Goal: Task Accomplishment & Management: Book appointment/travel/reservation

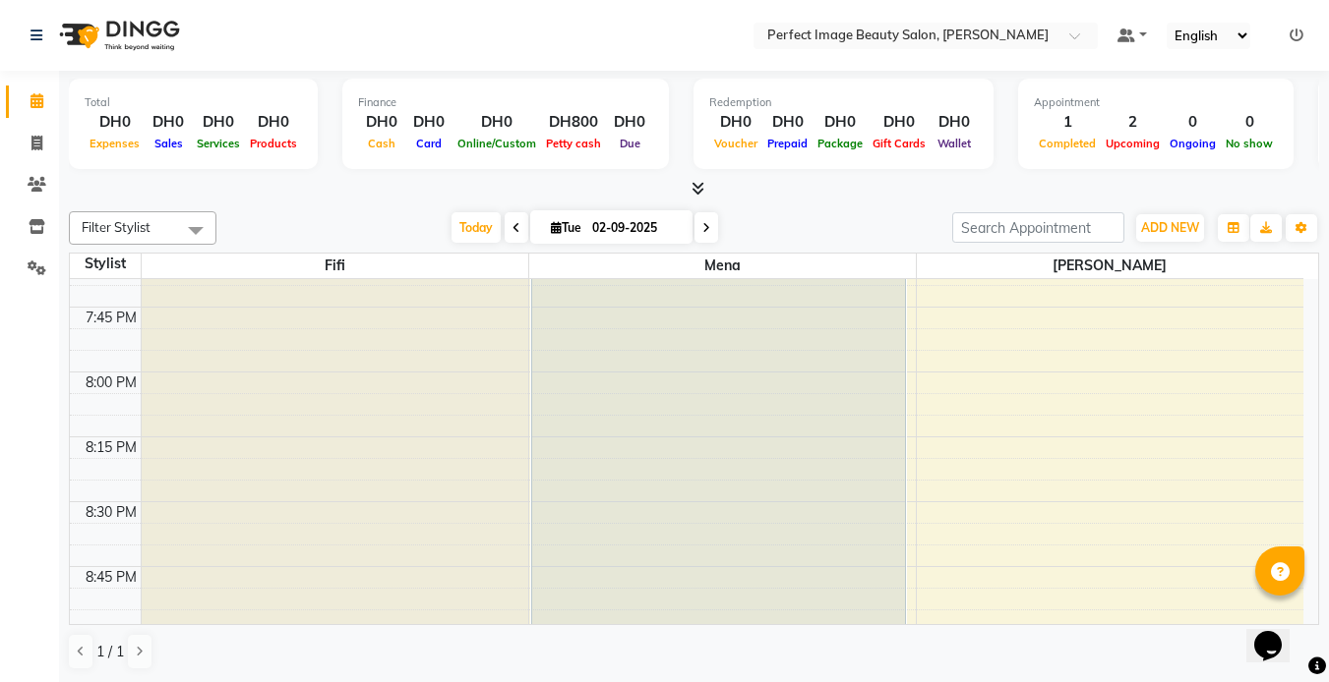
scroll to position [3029, 0]
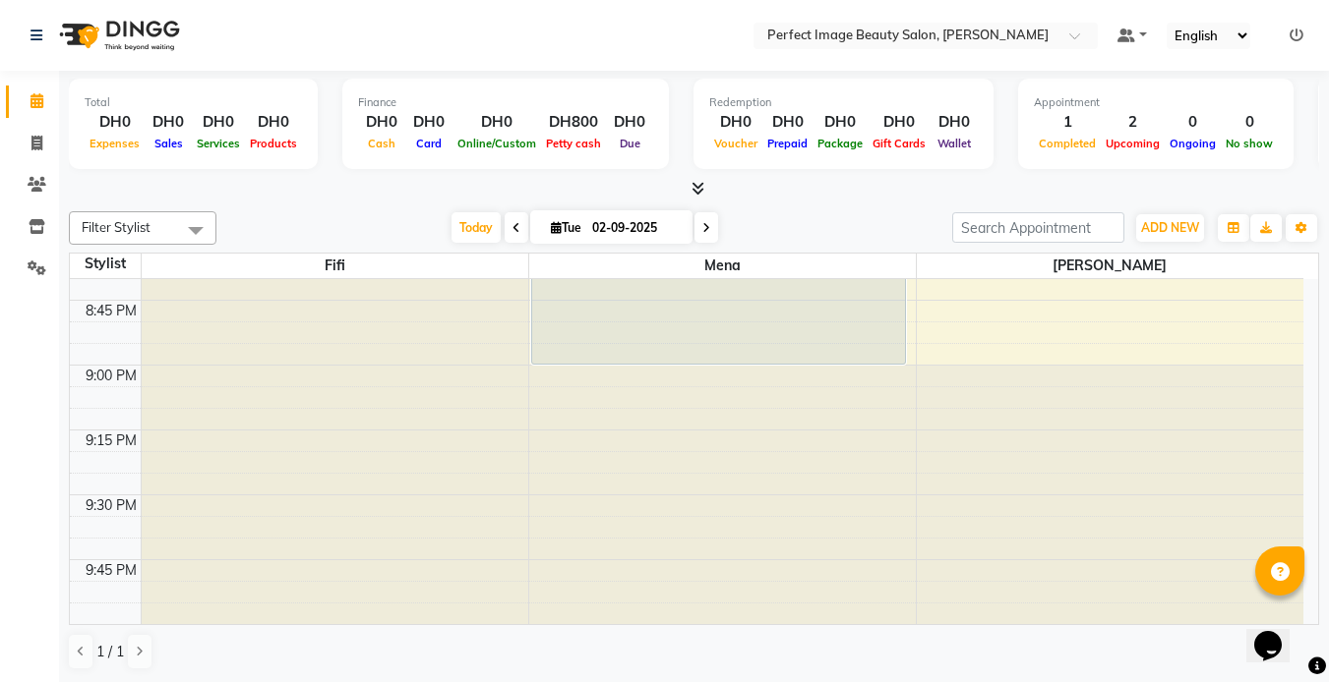
click at [968, 416] on div at bounding box center [1110, 495] width 387 height 259
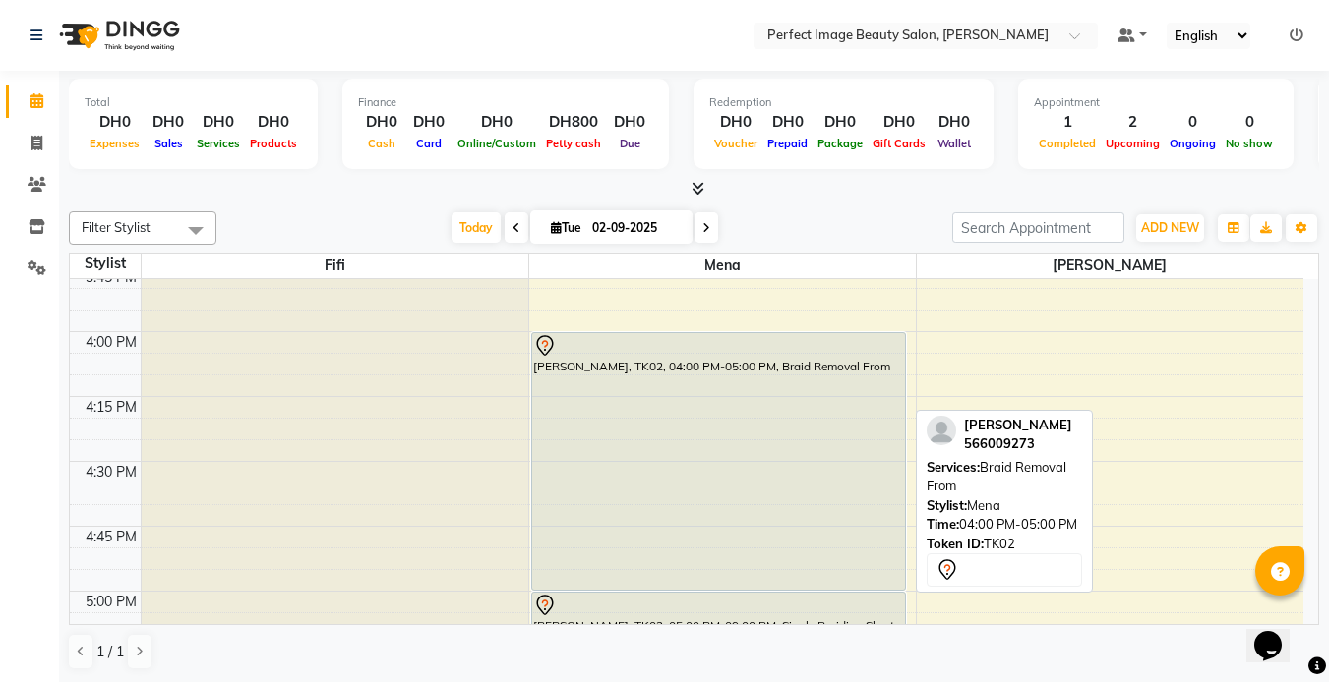
scroll to position [1763, 0]
click at [705, 451] on div "[PERSON_NAME], TK02, 04:00 PM-05:00 PM, Braid Removal From" at bounding box center [718, 462] width 373 height 257
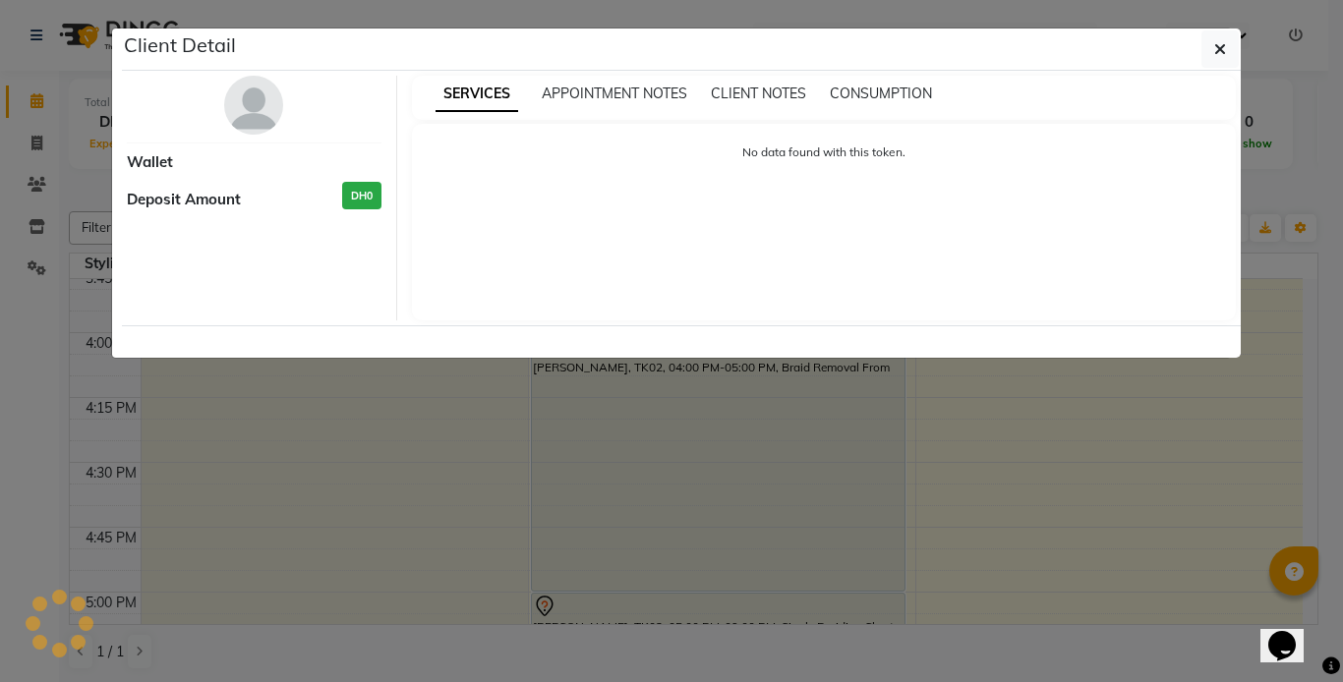
select select "7"
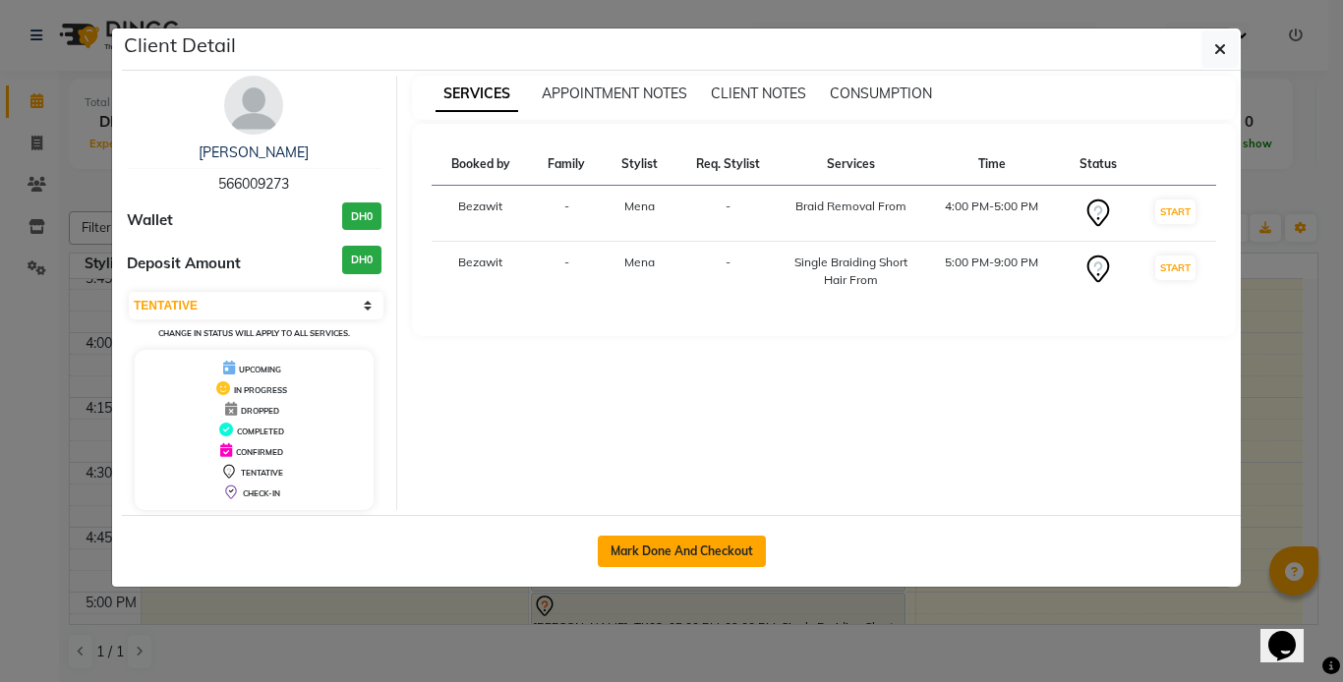
click at [672, 546] on button "Mark Done And Checkout" at bounding box center [682, 551] width 168 height 31
select select "service"
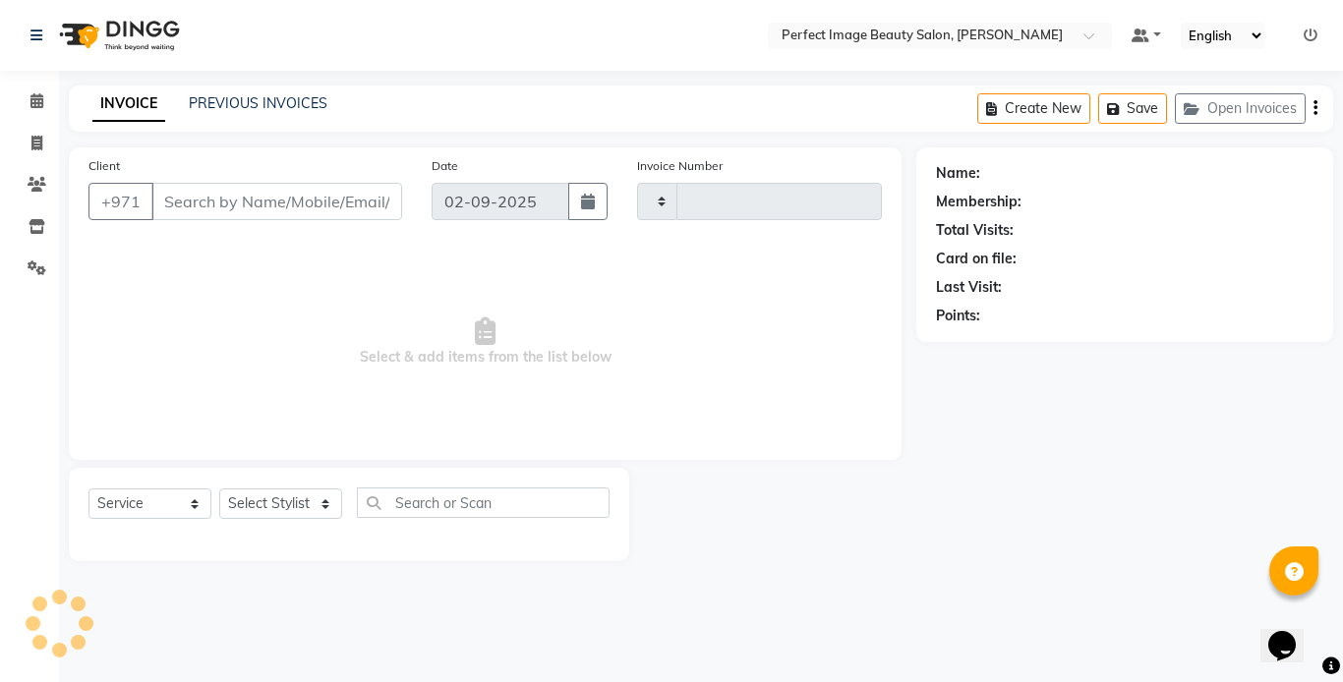
type input "0255"
select select "8564"
type input "56*****73"
select select "85054"
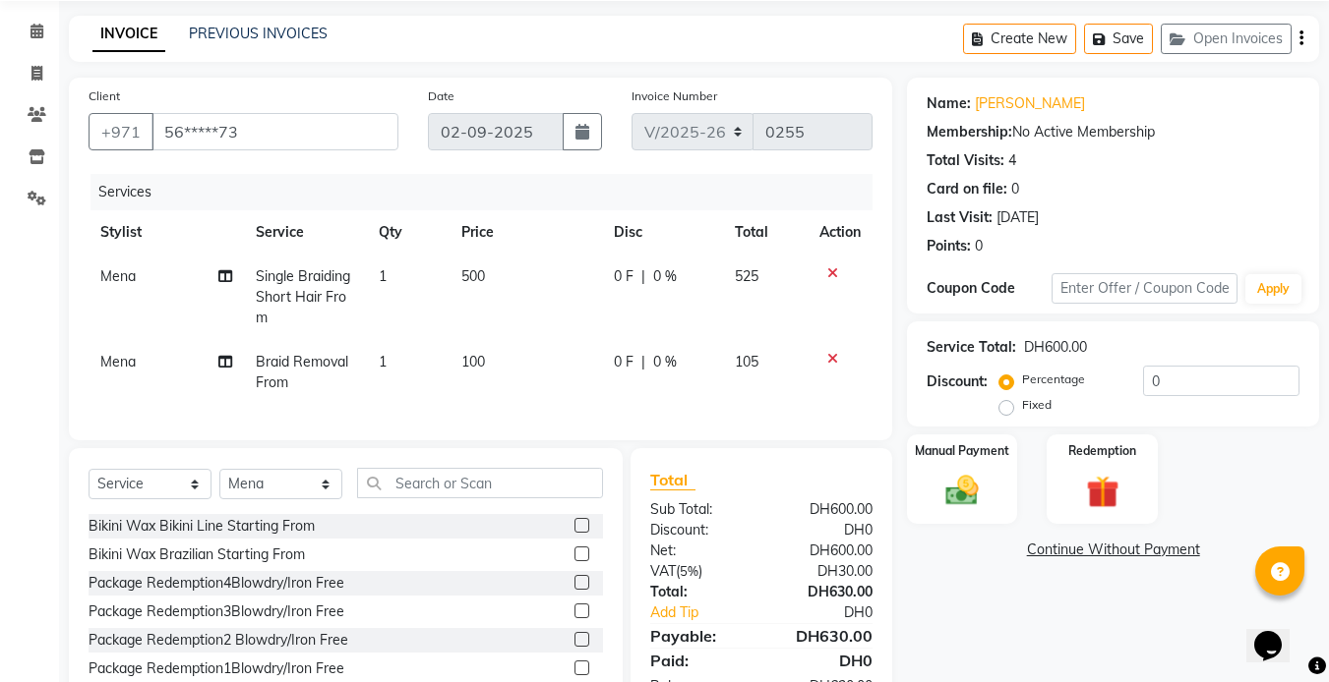
scroll to position [153, 0]
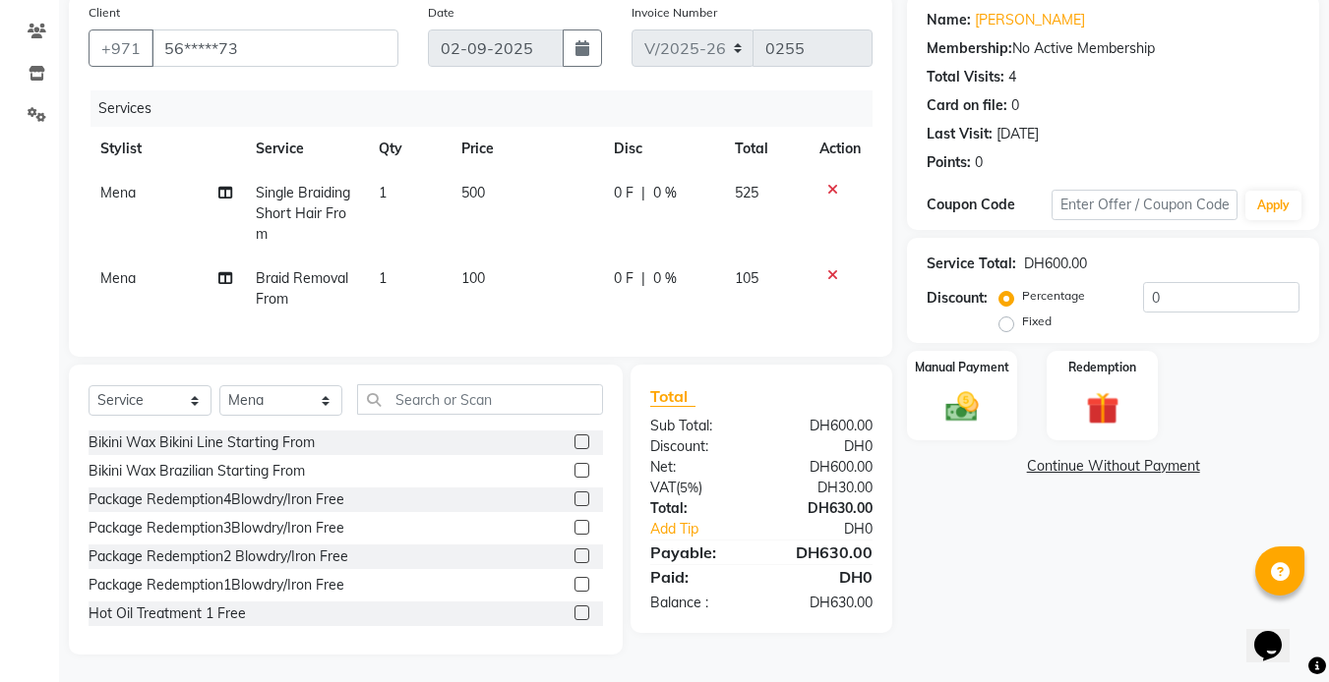
click at [321, 14] on div "Client +971 56*****73" at bounding box center [243, 42] width 339 height 81
click at [973, 394] on img at bounding box center [961, 406] width 55 height 39
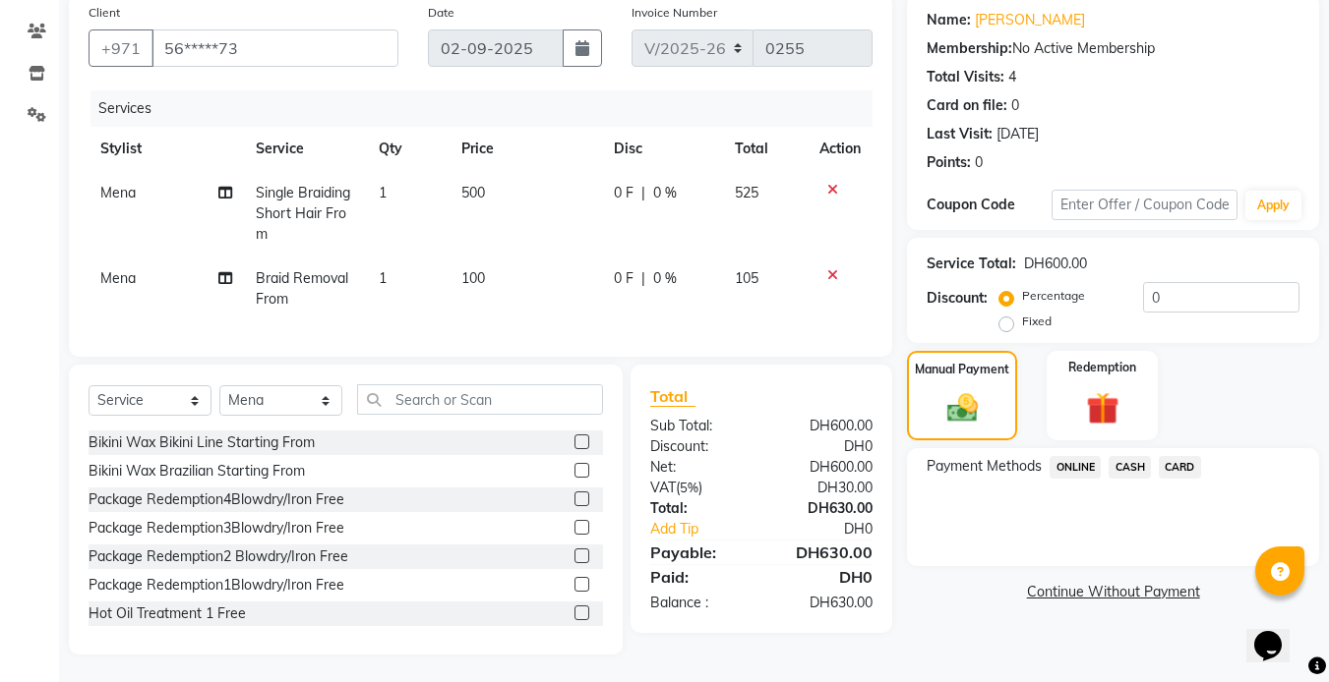
click at [1183, 463] on span "CARD" at bounding box center [1179, 467] width 42 height 23
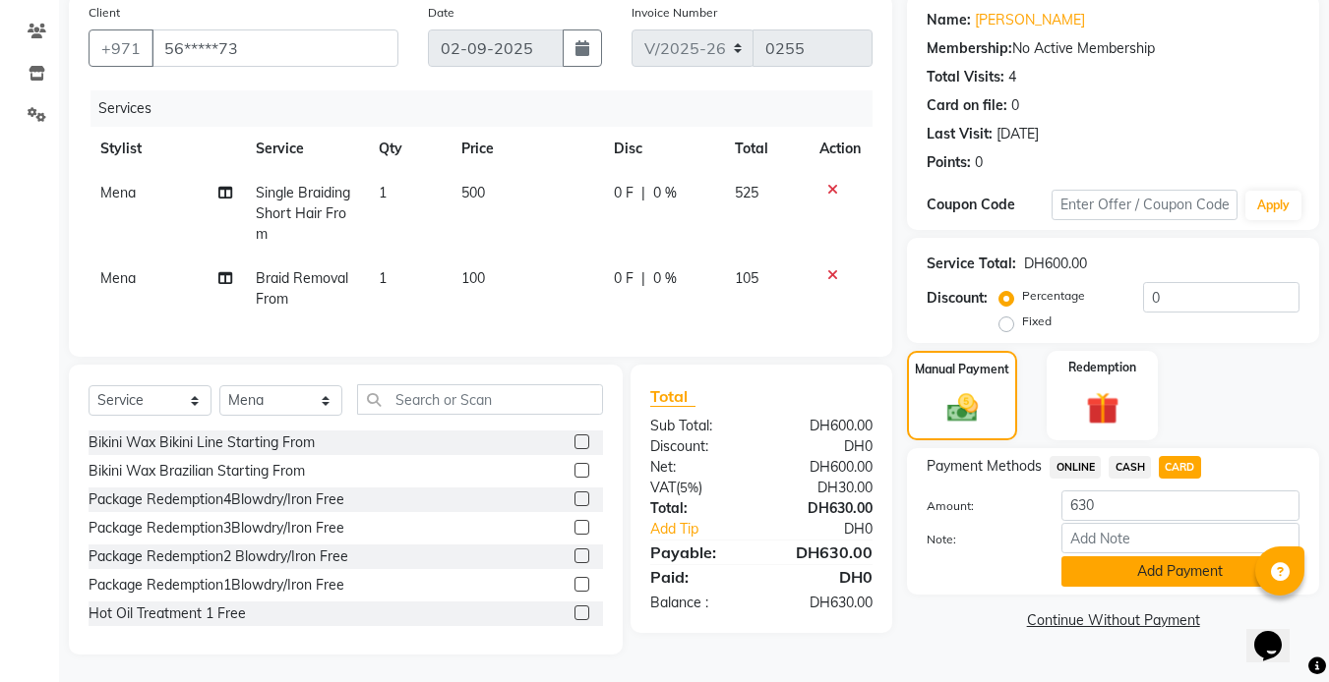
click at [1160, 577] on button "Add Payment" at bounding box center [1180, 572] width 238 height 30
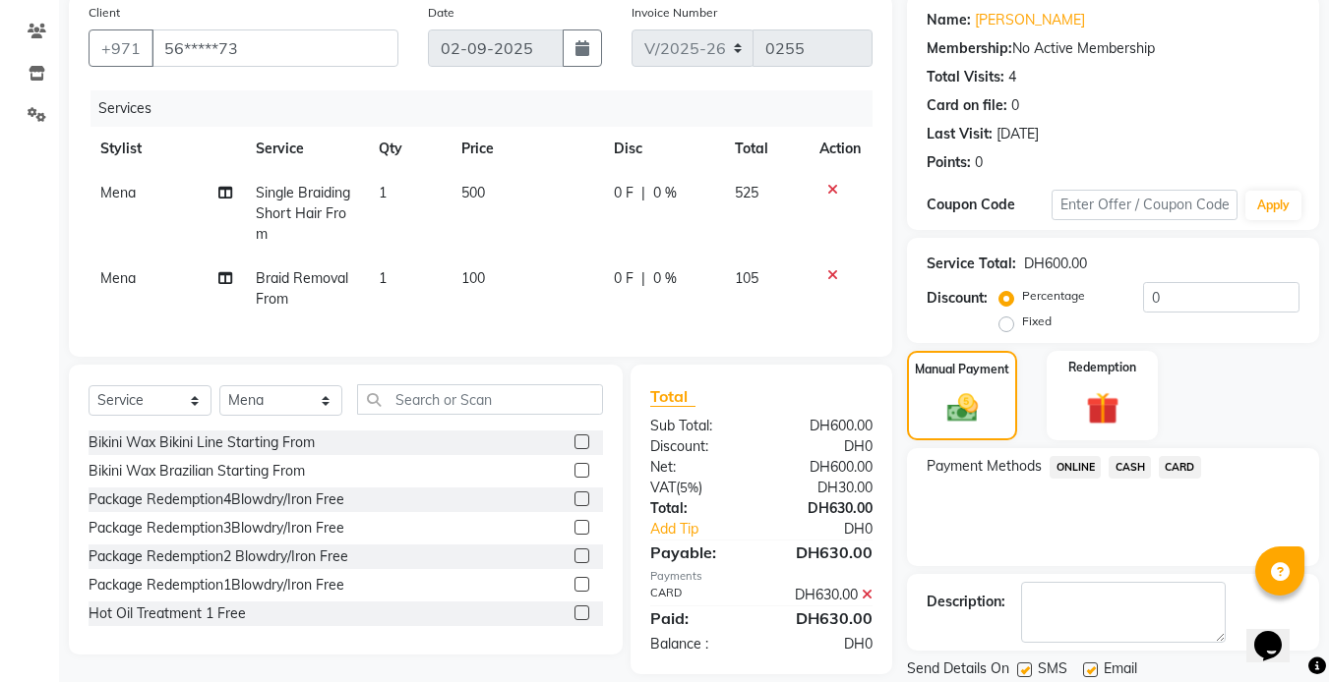
scroll to position [218, 0]
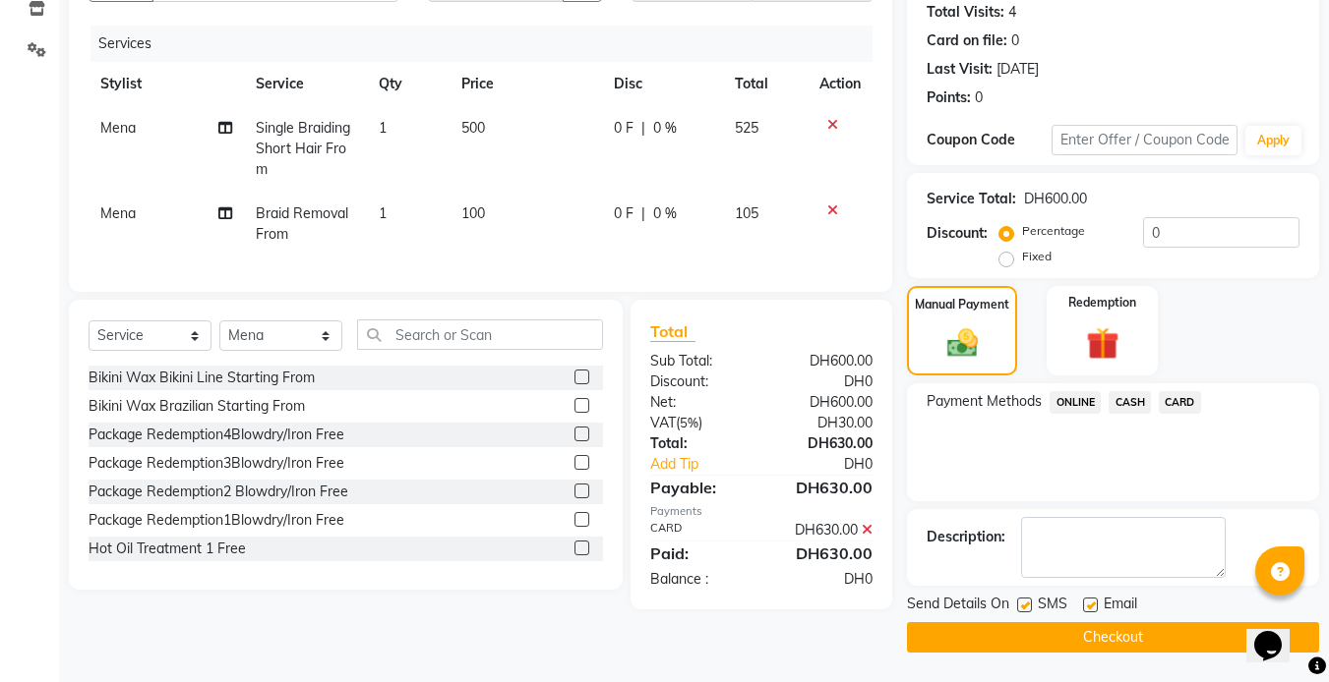
click at [1108, 638] on button "Checkout" at bounding box center [1113, 638] width 412 height 30
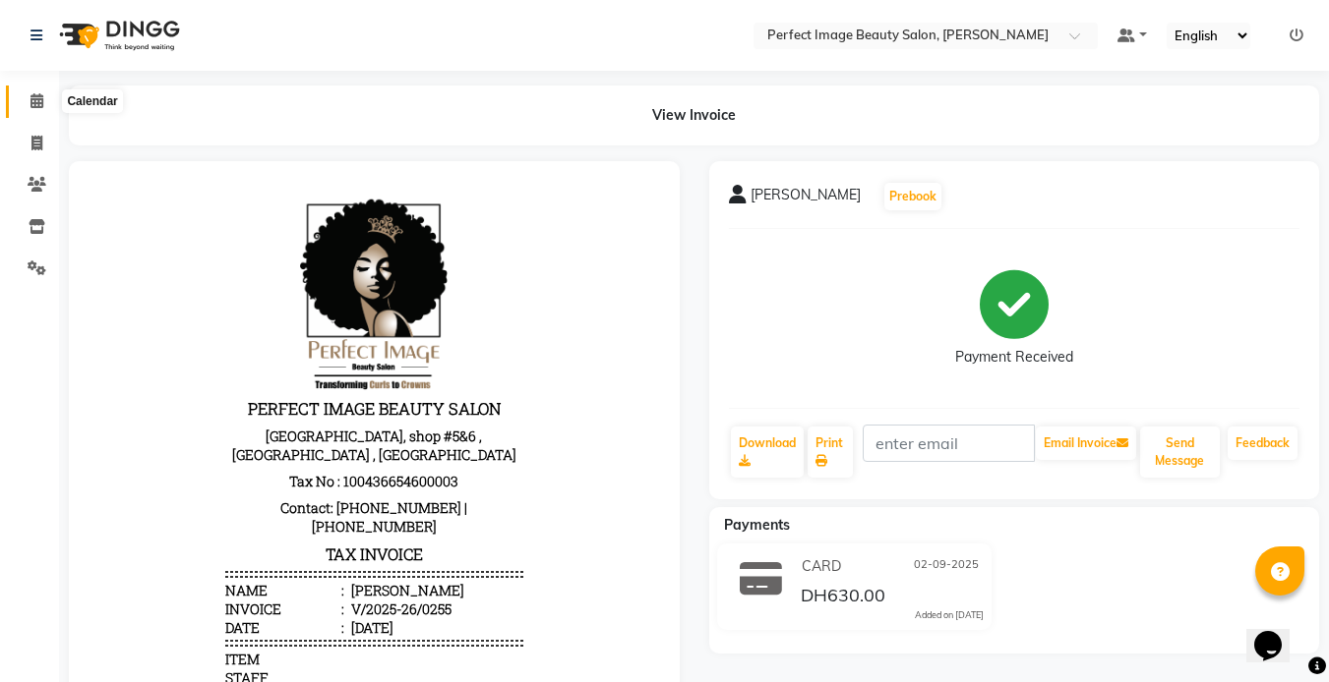
click at [35, 95] on icon at bounding box center [36, 100] width 13 height 15
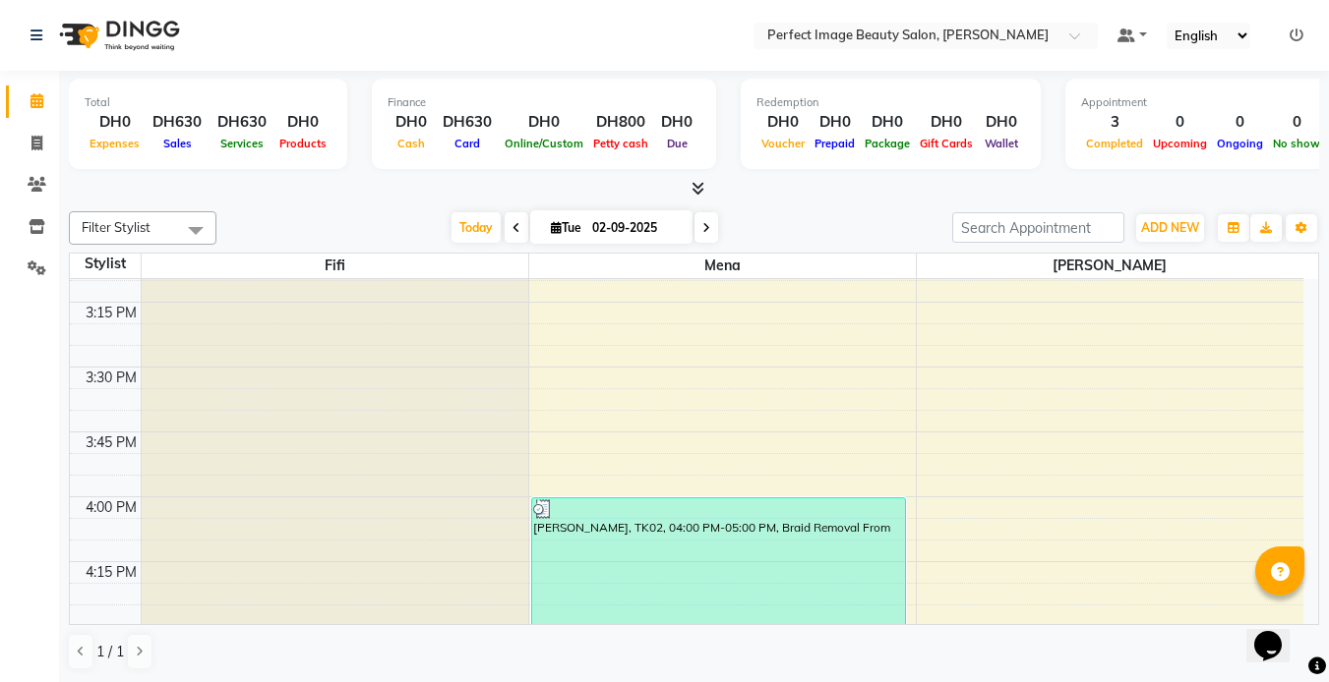
scroll to position [1605, 0]
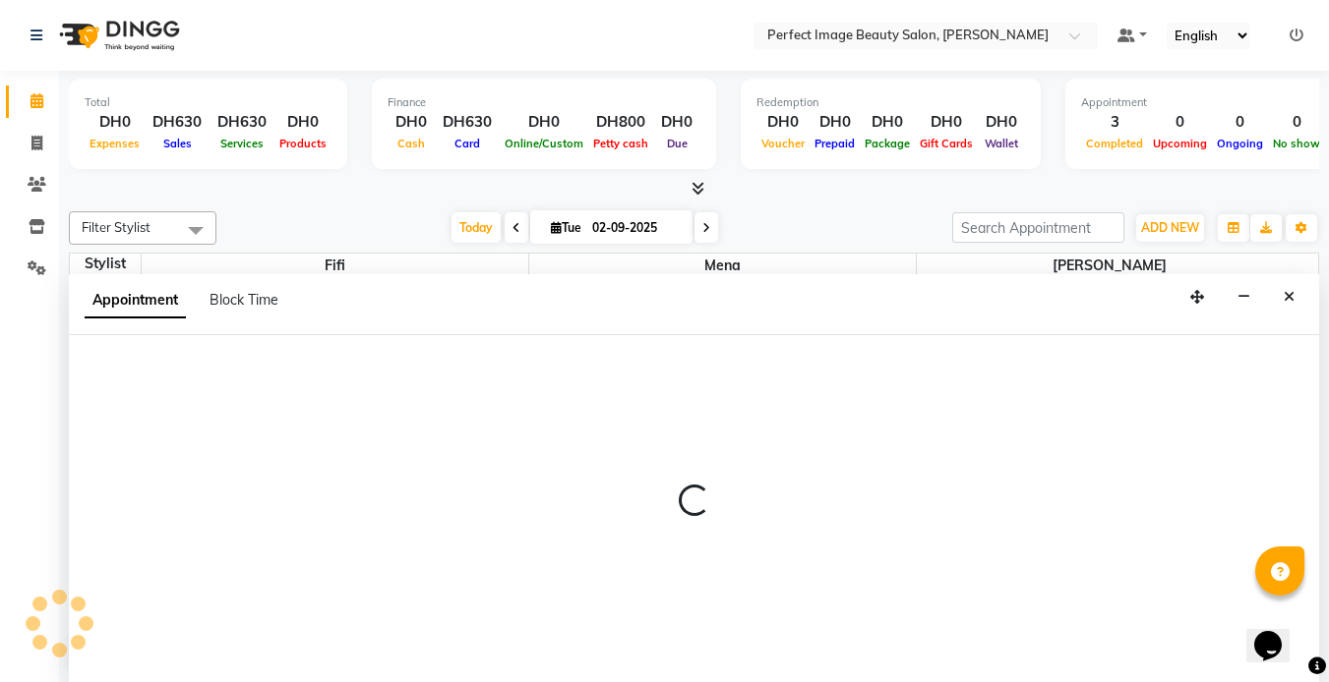
click at [504, 312] on div "Appointment Block Time" at bounding box center [694, 304] width 1250 height 61
select select "85053"
select select "tentative"
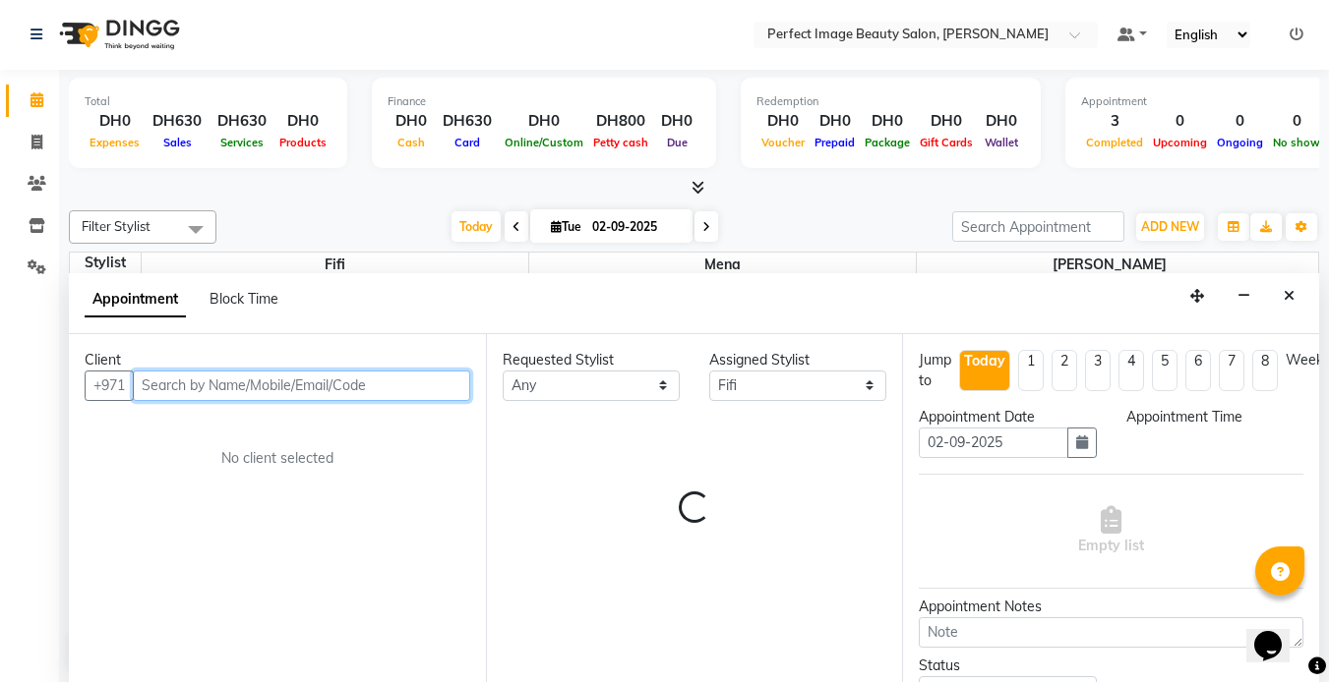
select select "915"
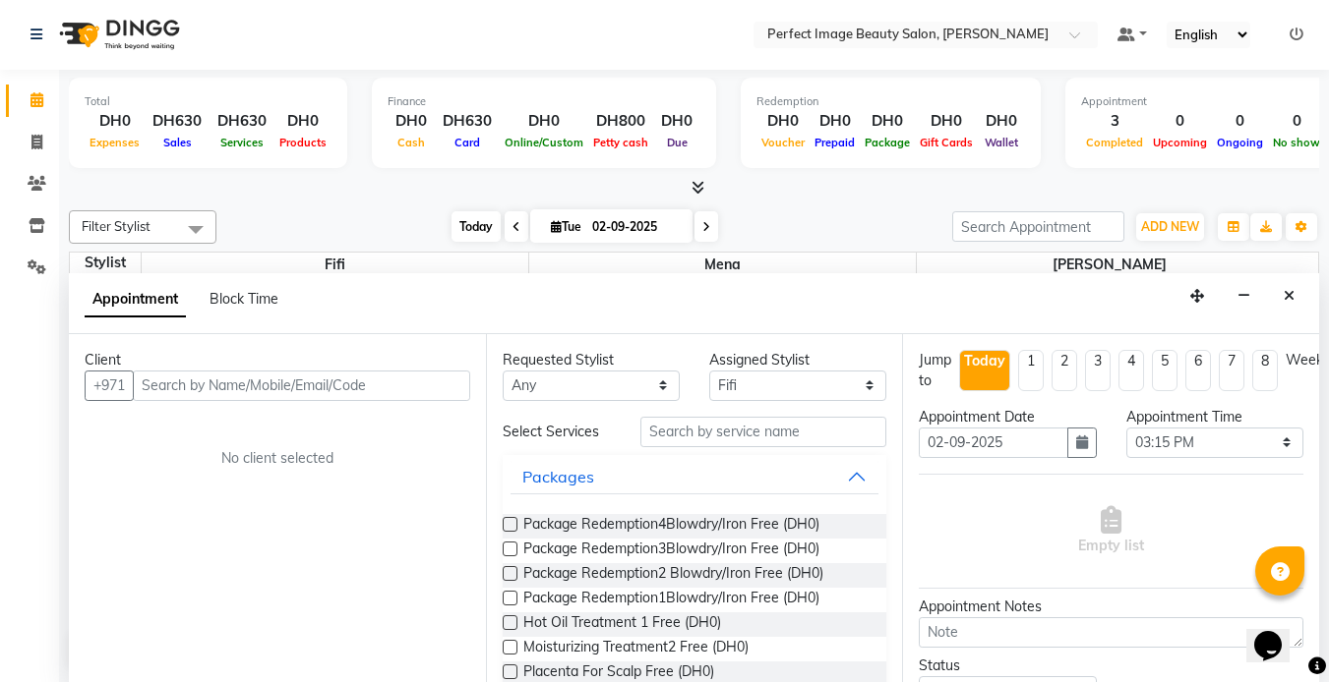
drag, startPoint x: 504, startPoint y: 312, endPoint x: 461, endPoint y: 223, distance: 98.5
click at [461, 223] on span "Today" at bounding box center [475, 226] width 49 height 30
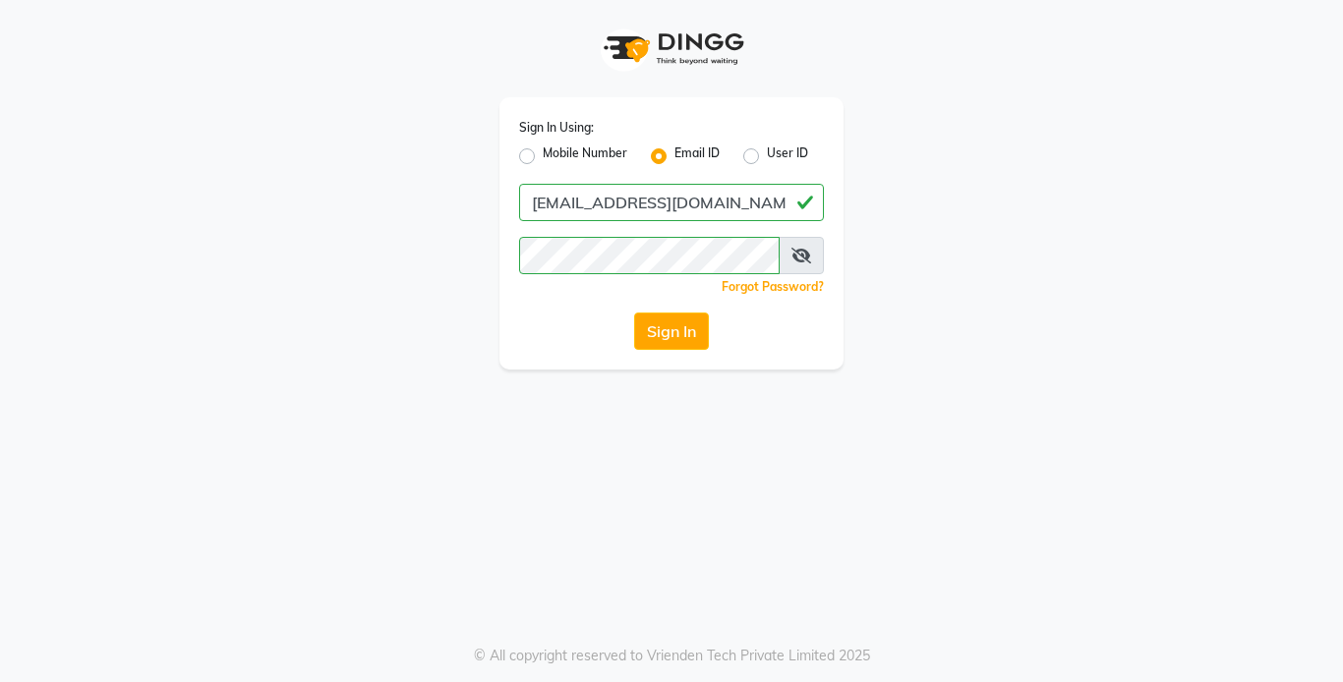
click at [666, 334] on button "Sign In" at bounding box center [671, 331] width 75 height 37
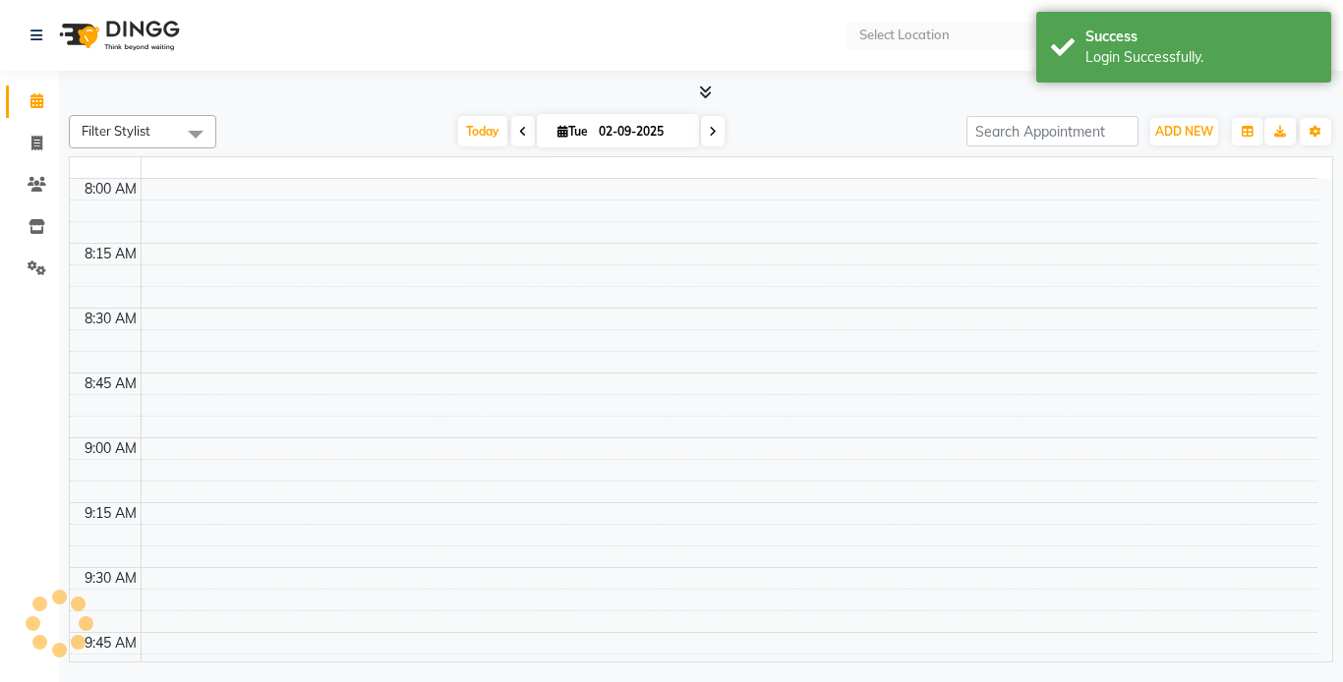
select select "en"
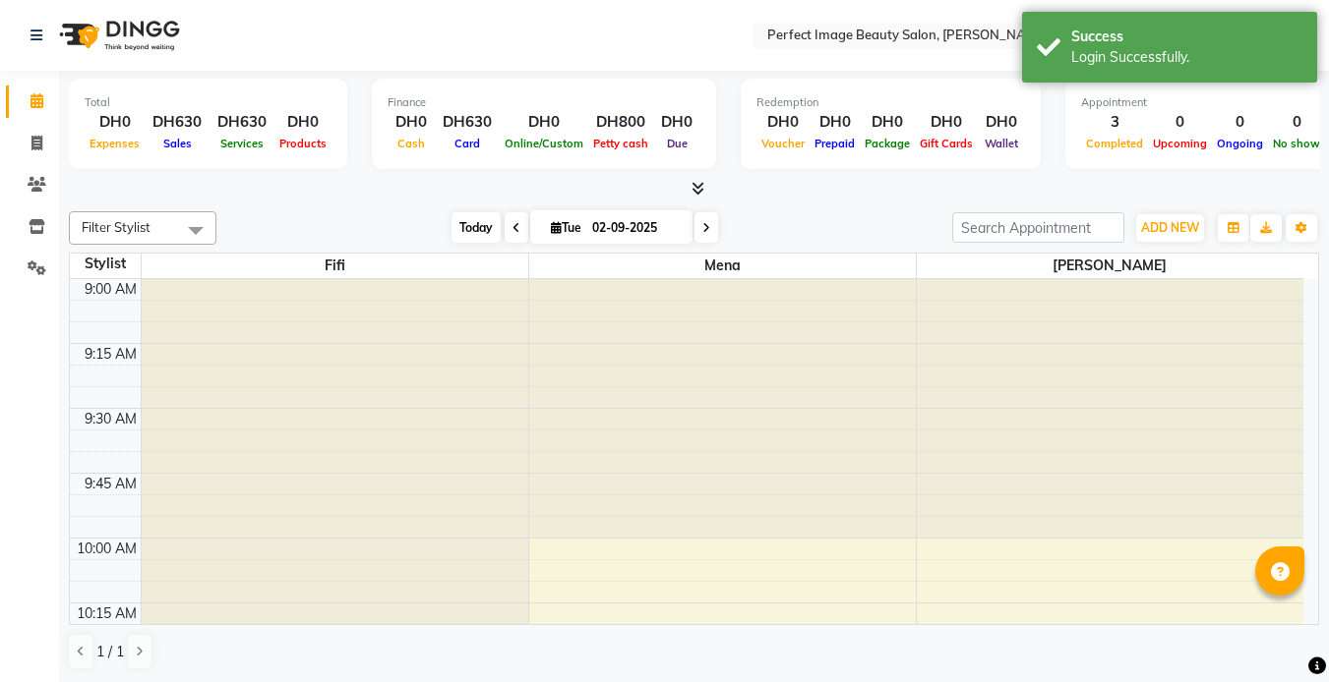
click at [478, 229] on span "Today" at bounding box center [475, 227] width 49 height 30
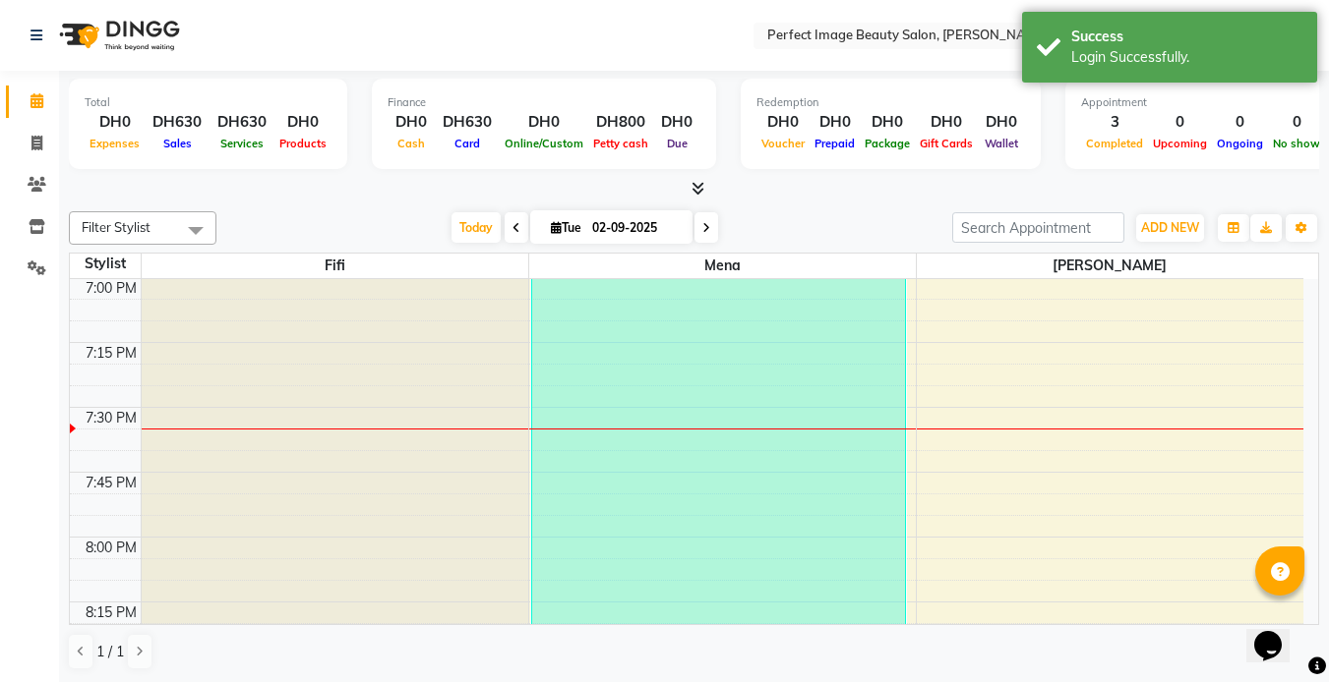
click at [702, 229] on icon at bounding box center [706, 228] width 8 height 12
type input "[DATE]"
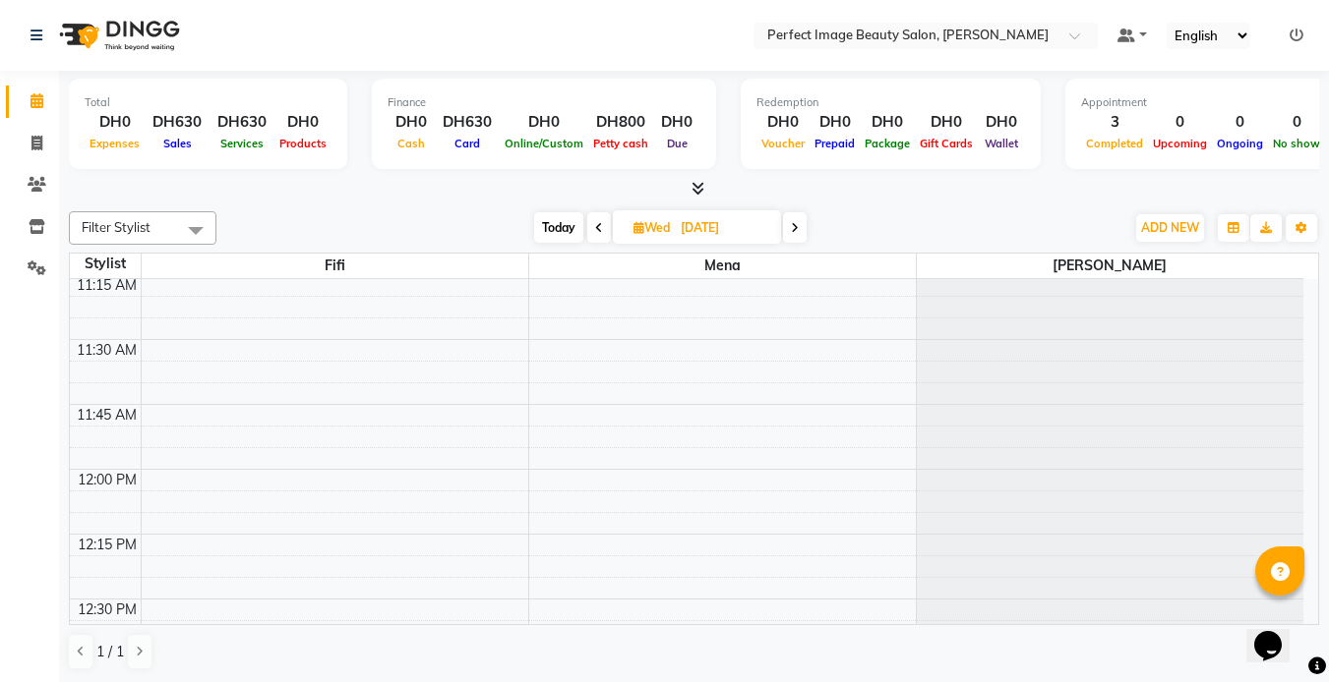
scroll to position [587, 0]
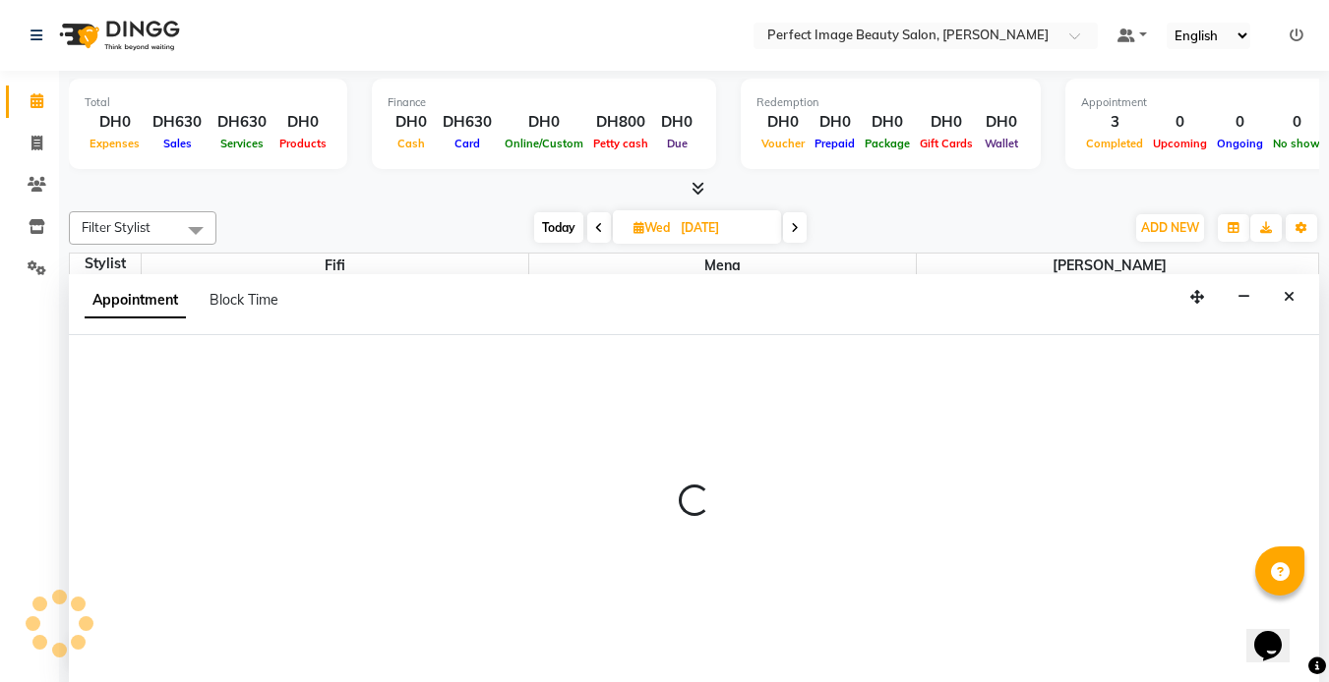
scroll to position [1, 0]
select select "85054"
select select "690"
select select "tentative"
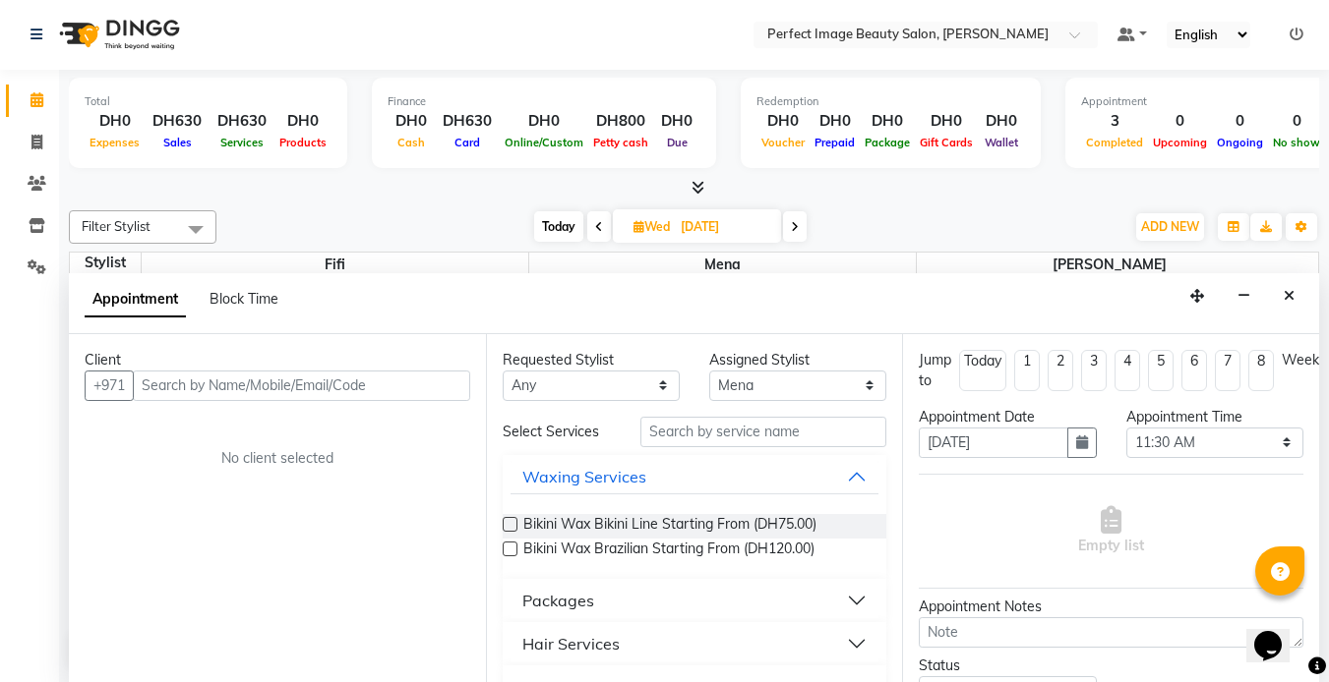
click at [388, 389] on input "text" at bounding box center [301, 386] width 337 height 30
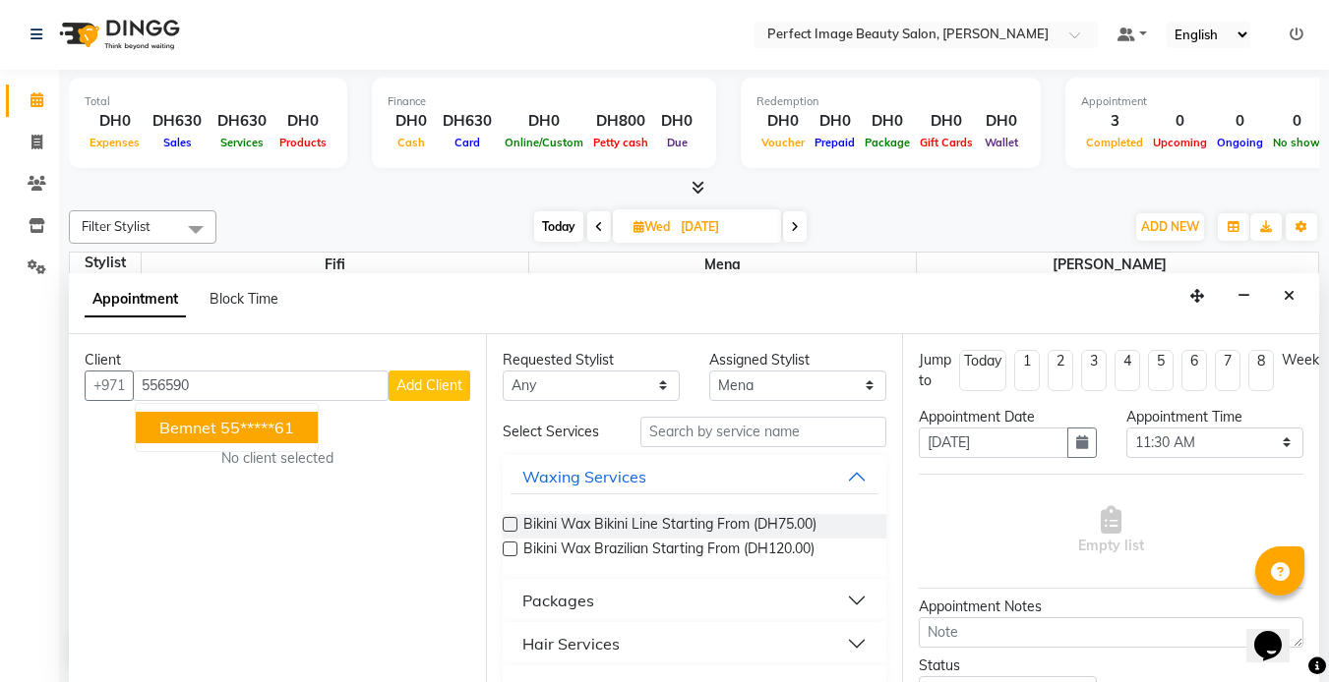
click at [265, 421] on ngb-highlight "55*****61" at bounding box center [257, 428] width 74 height 20
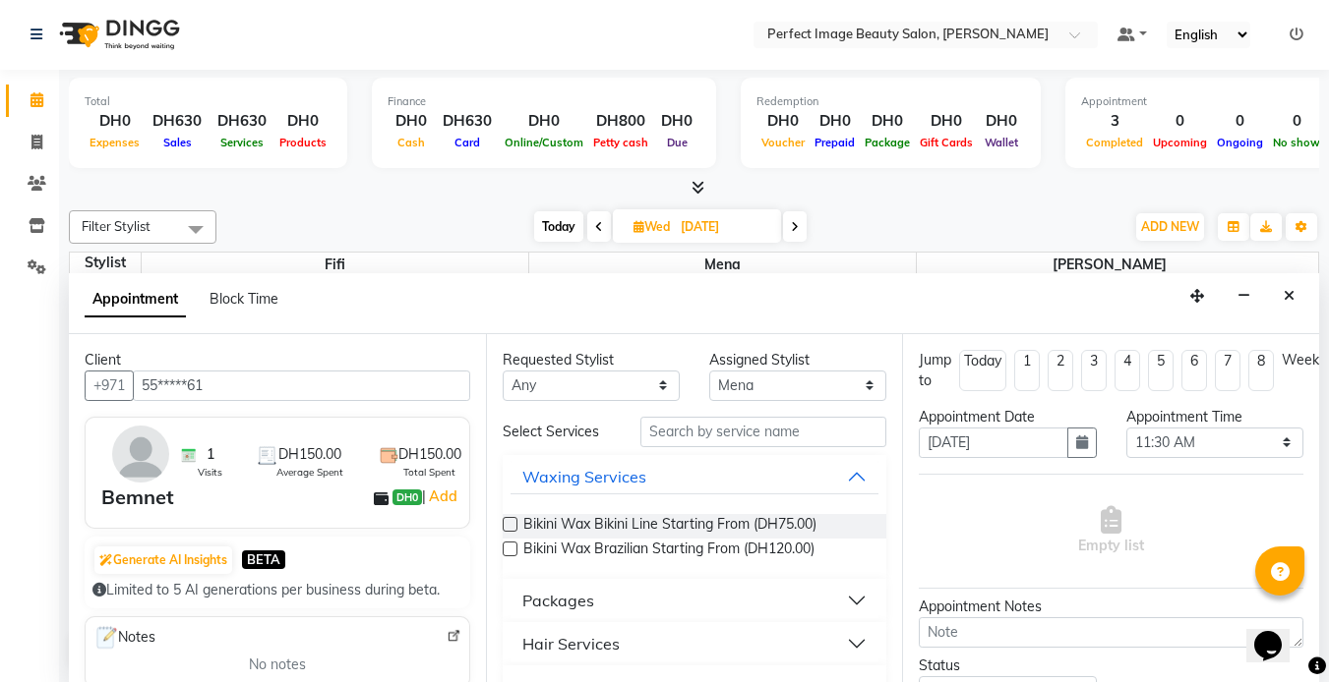
type input "55*****61"
click at [784, 436] on input "text" at bounding box center [763, 432] width 246 height 30
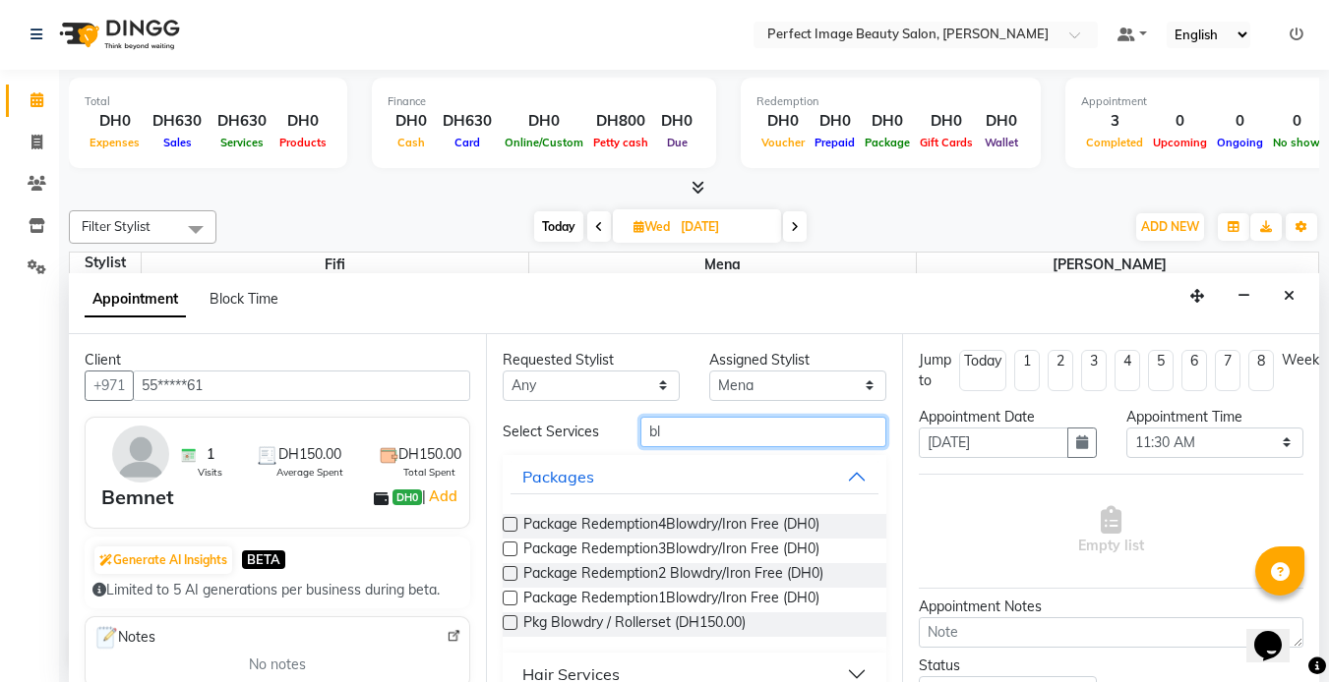
type input "bl"
click at [634, 671] on button "Hair Services" at bounding box center [694, 674] width 369 height 35
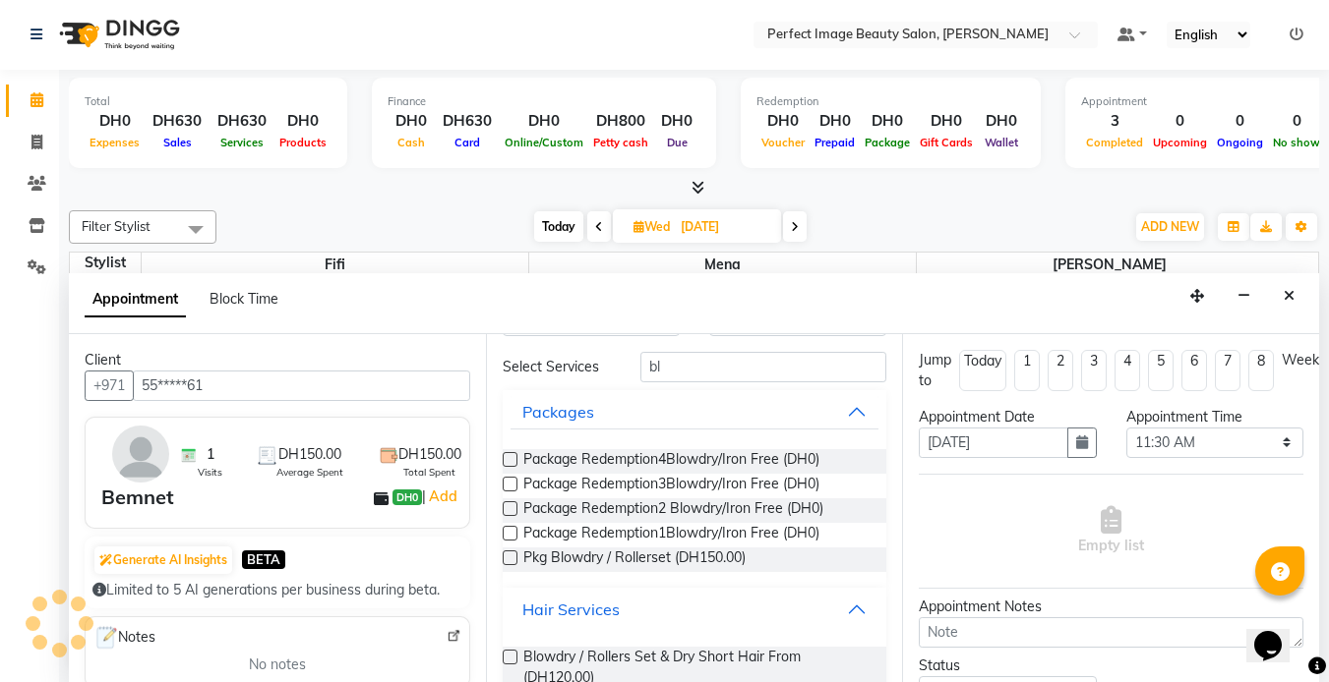
scroll to position [69, 0]
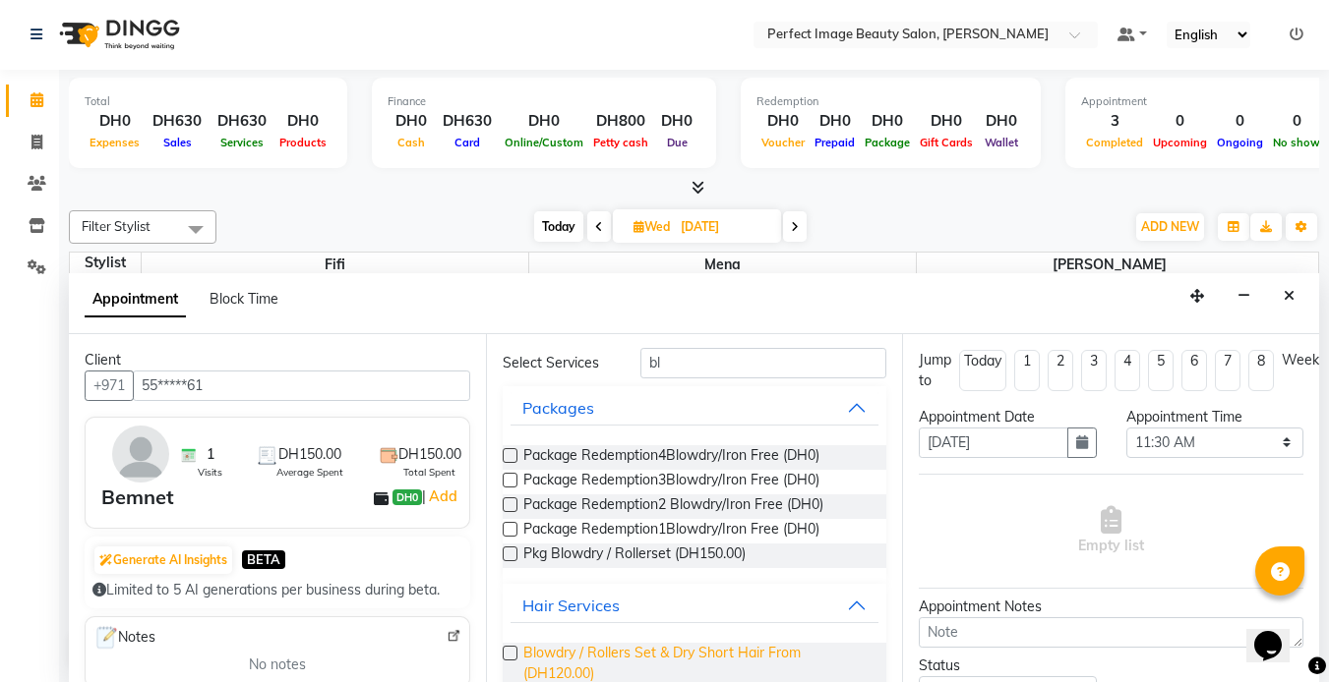
click at [612, 660] on span "Blowdry / Rollers Set & Dry Short Hair From (DH120.00)" at bounding box center [697, 663] width 348 height 41
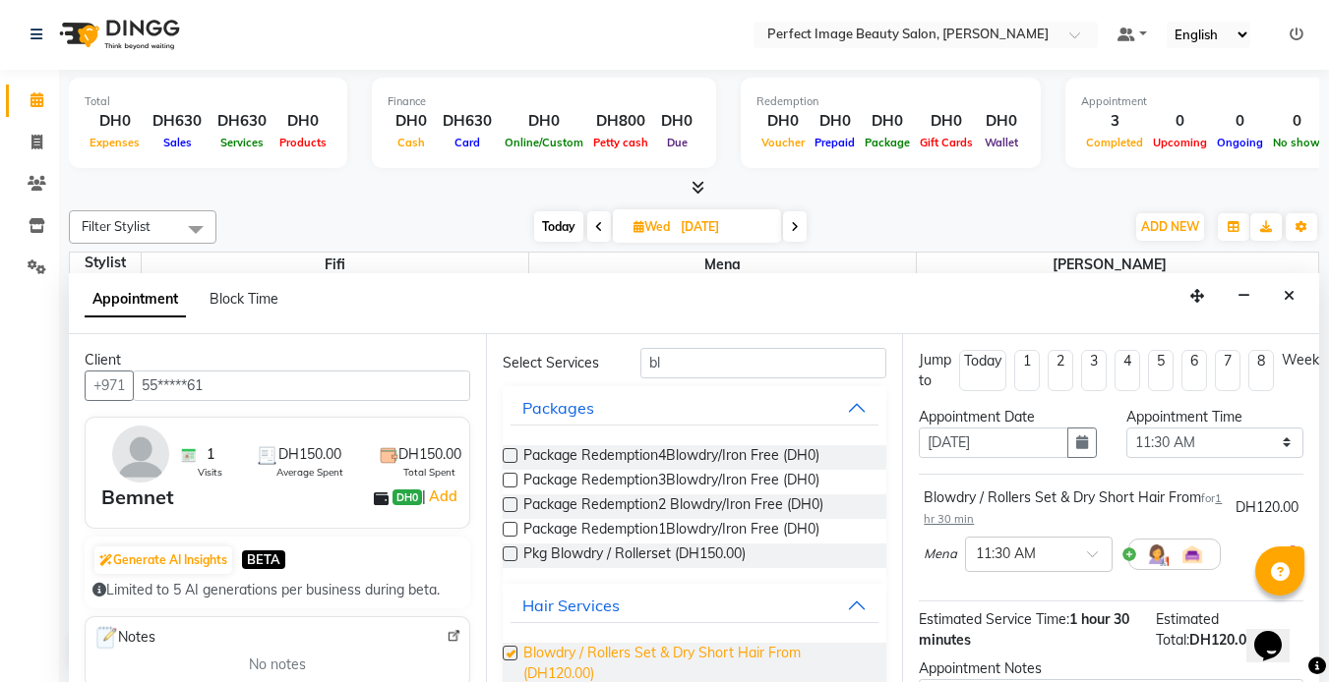
checkbox input "false"
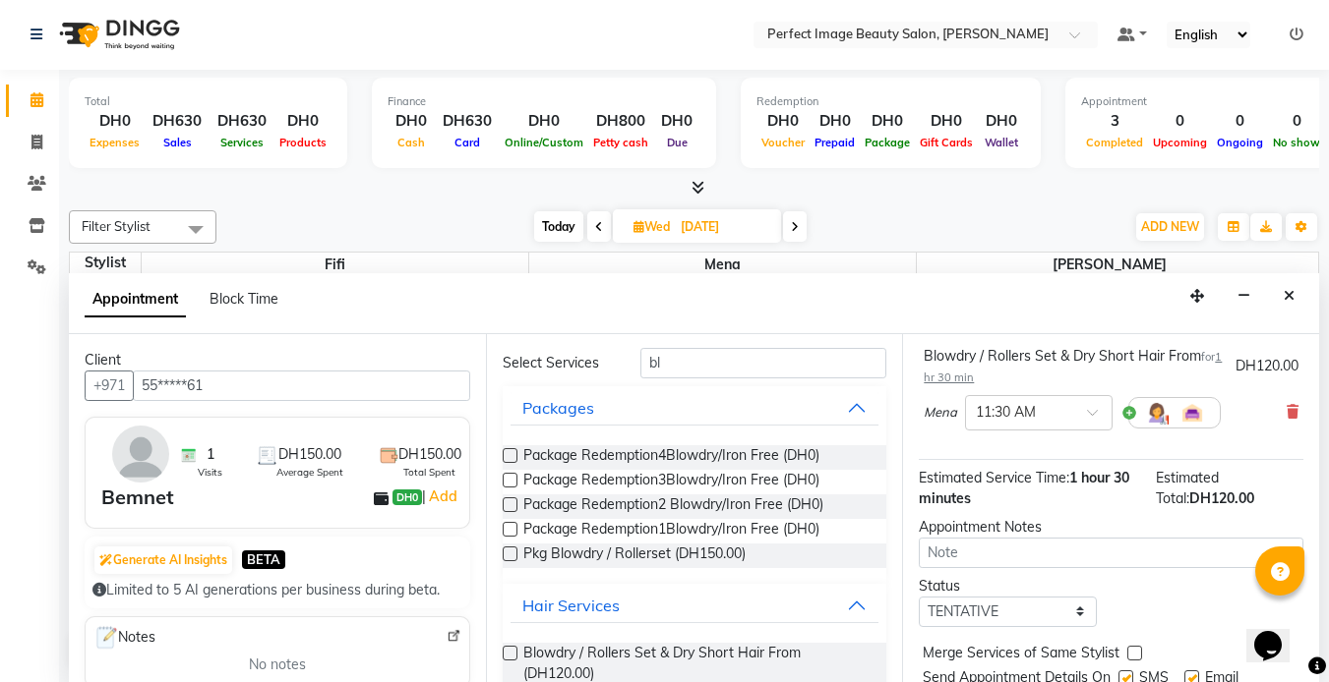
scroll to position [225, 0]
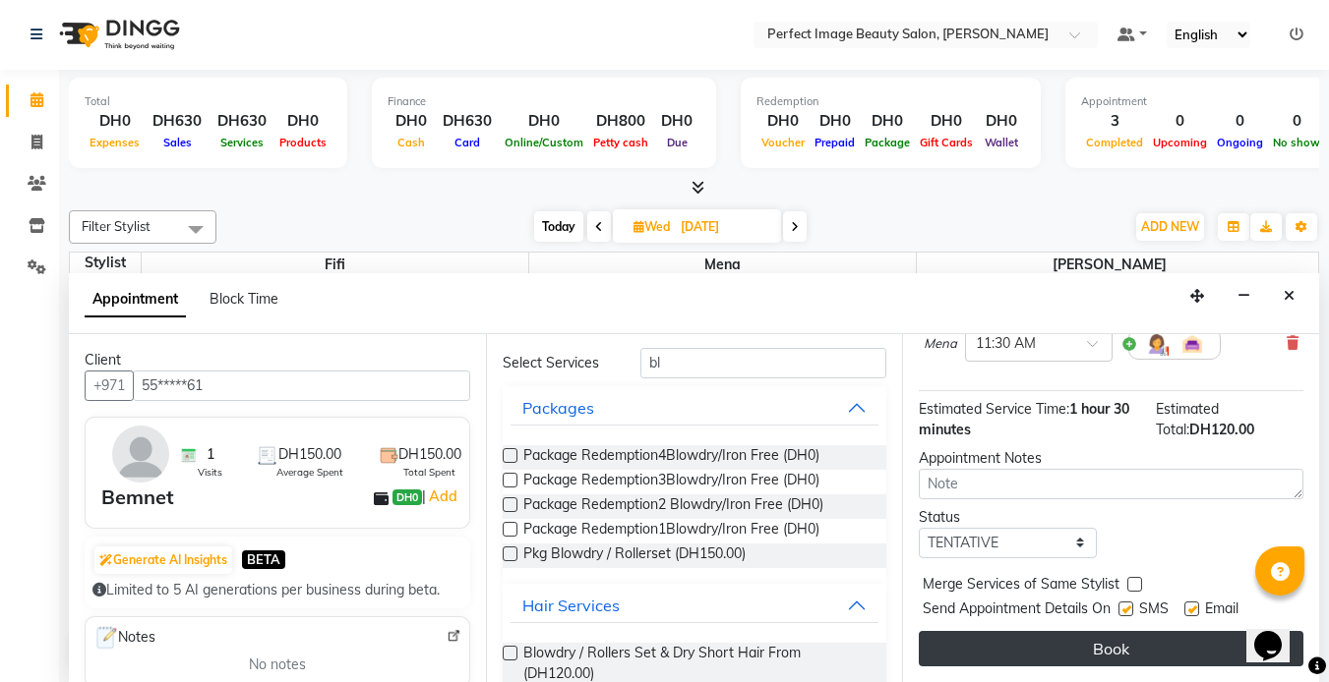
click at [1118, 641] on button "Book" at bounding box center [1111, 648] width 385 height 35
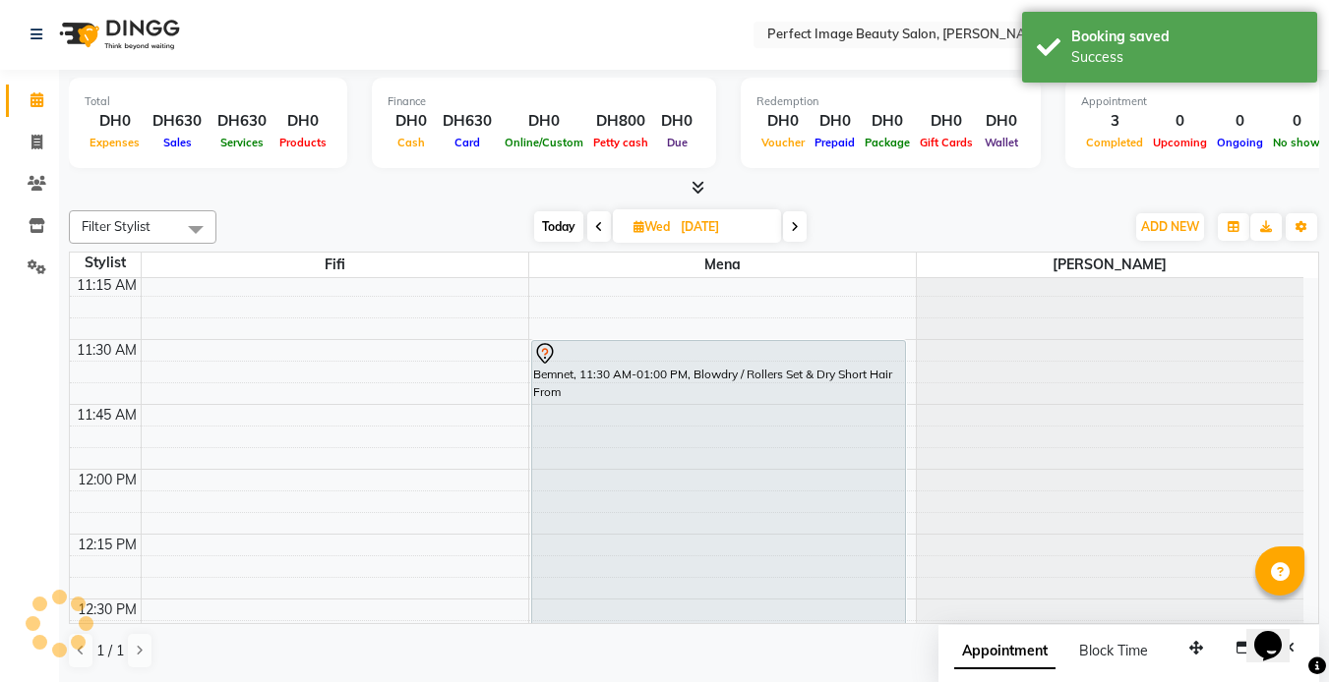
scroll to position [0, 0]
